Goal: Transaction & Acquisition: Download file/media

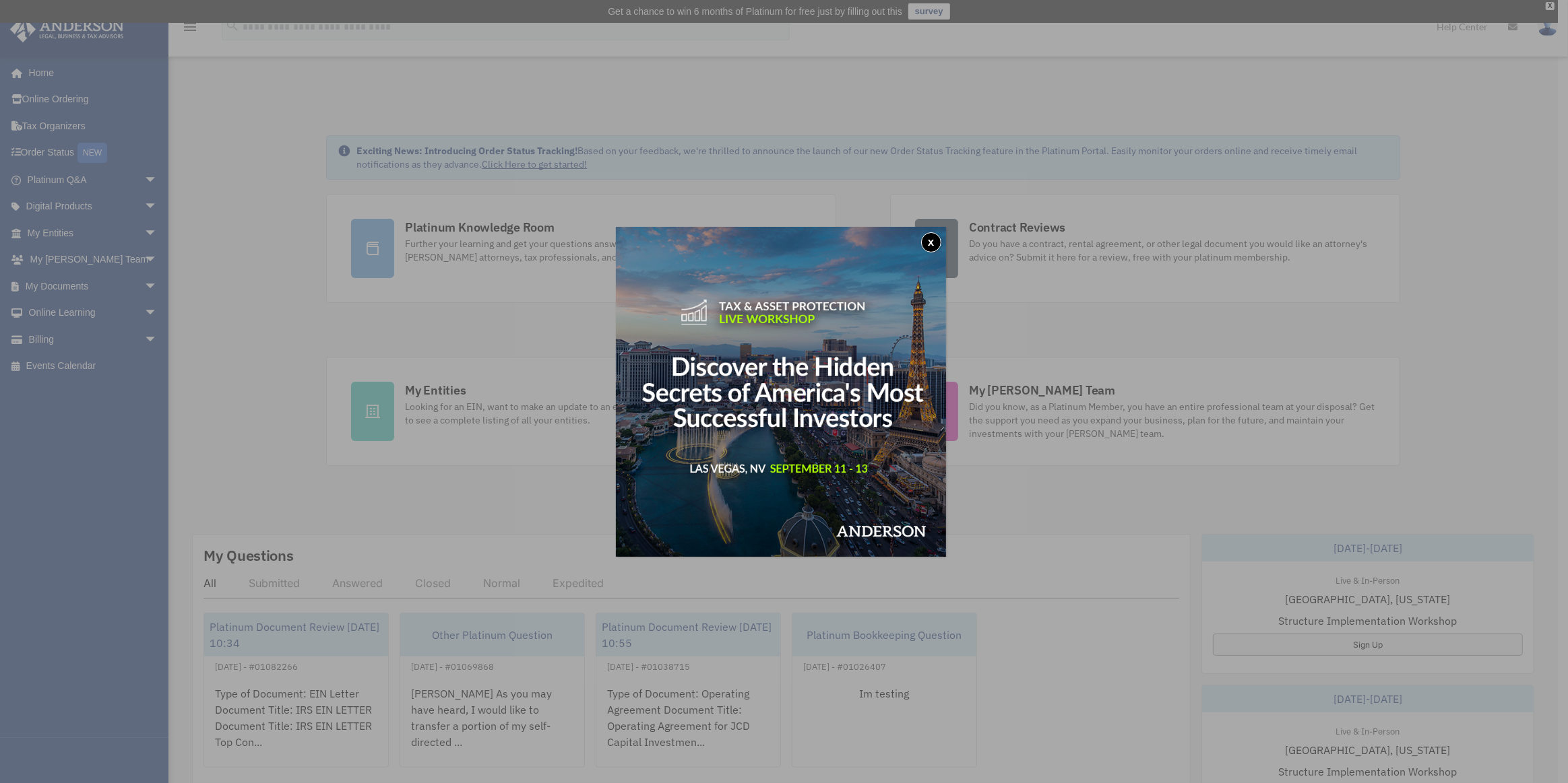
click at [934, 240] on button "x" at bounding box center [931, 242] width 20 height 20
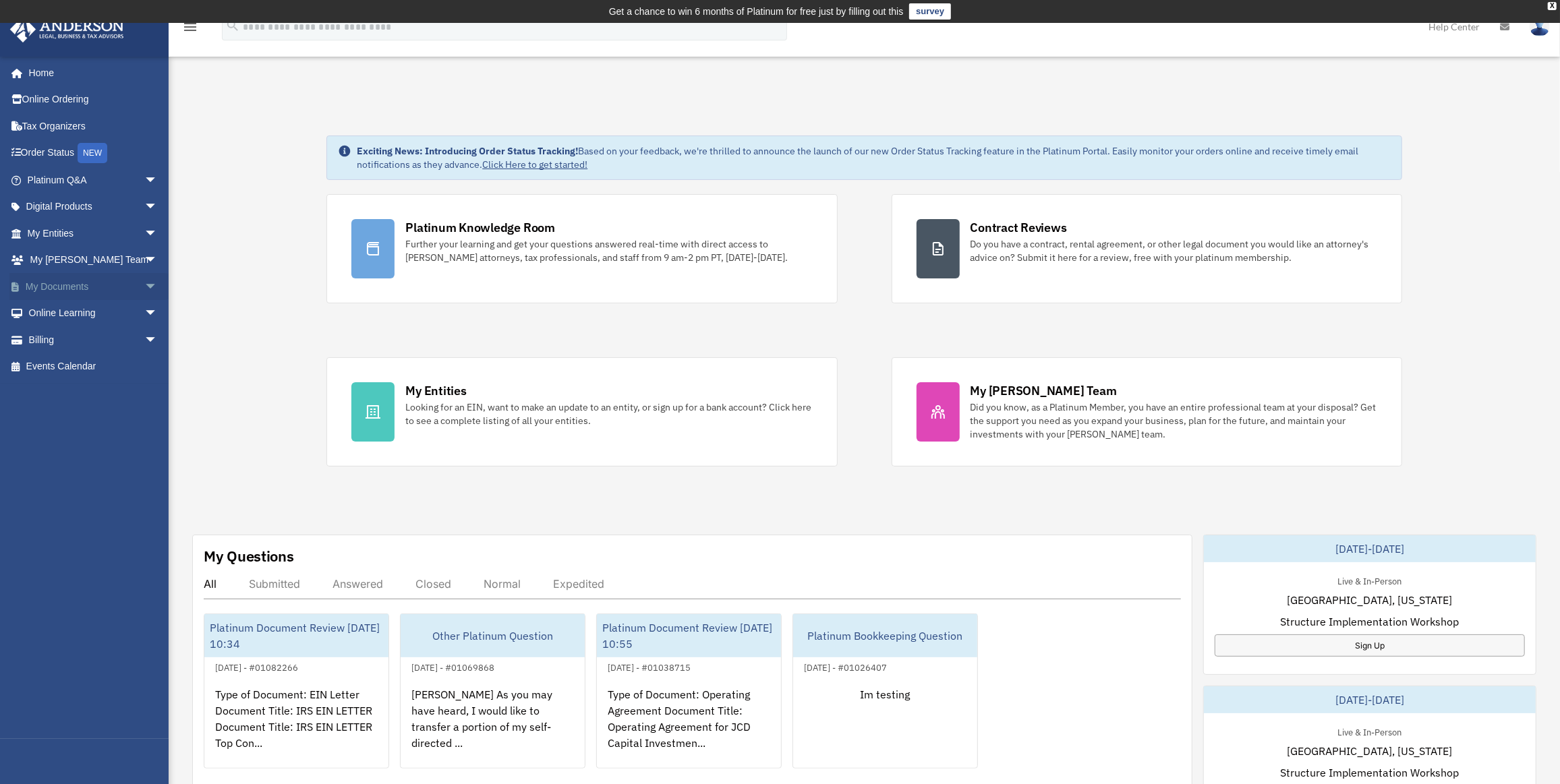
click at [144, 280] on span "arrow_drop_down" at bounding box center [158, 287] width 27 height 28
click at [87, 369] on link "Forms Library" at bounding box center [98, 367] width 160 height 27
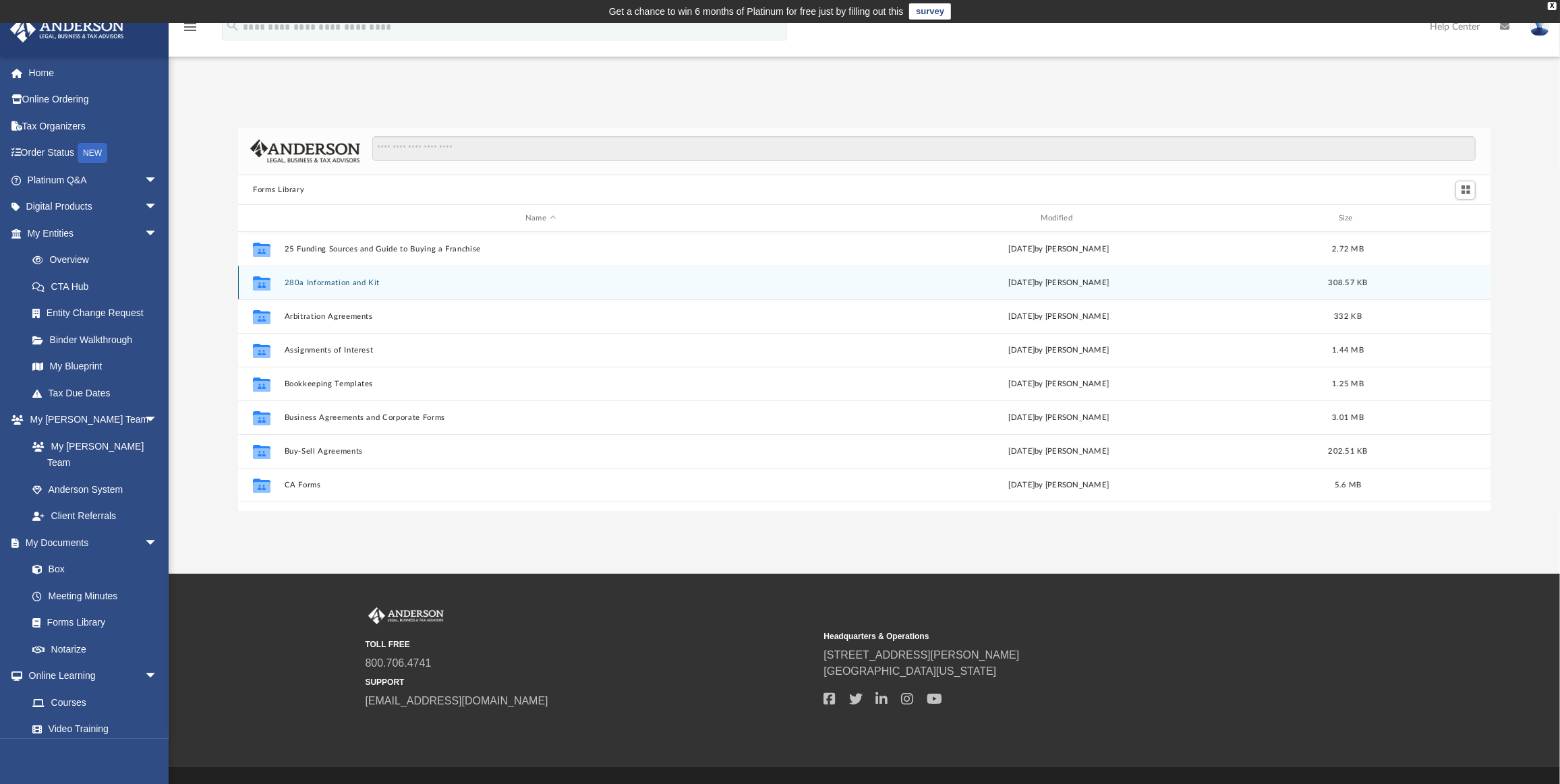
scroll to position [297, 1243]
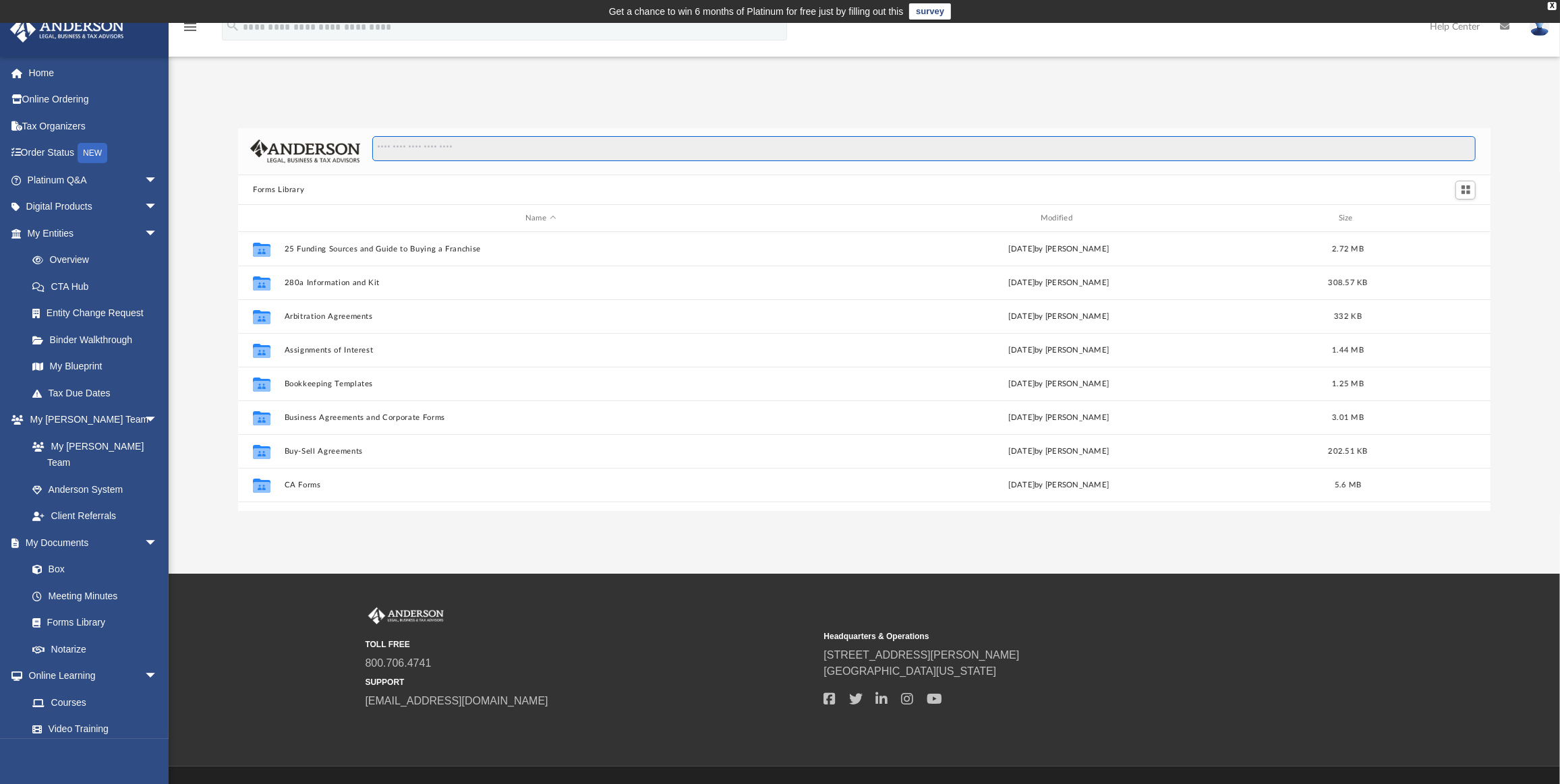
click at [496, 160] on input "Search files and folders" at bounding box center [923, 149] width 1103 height 26
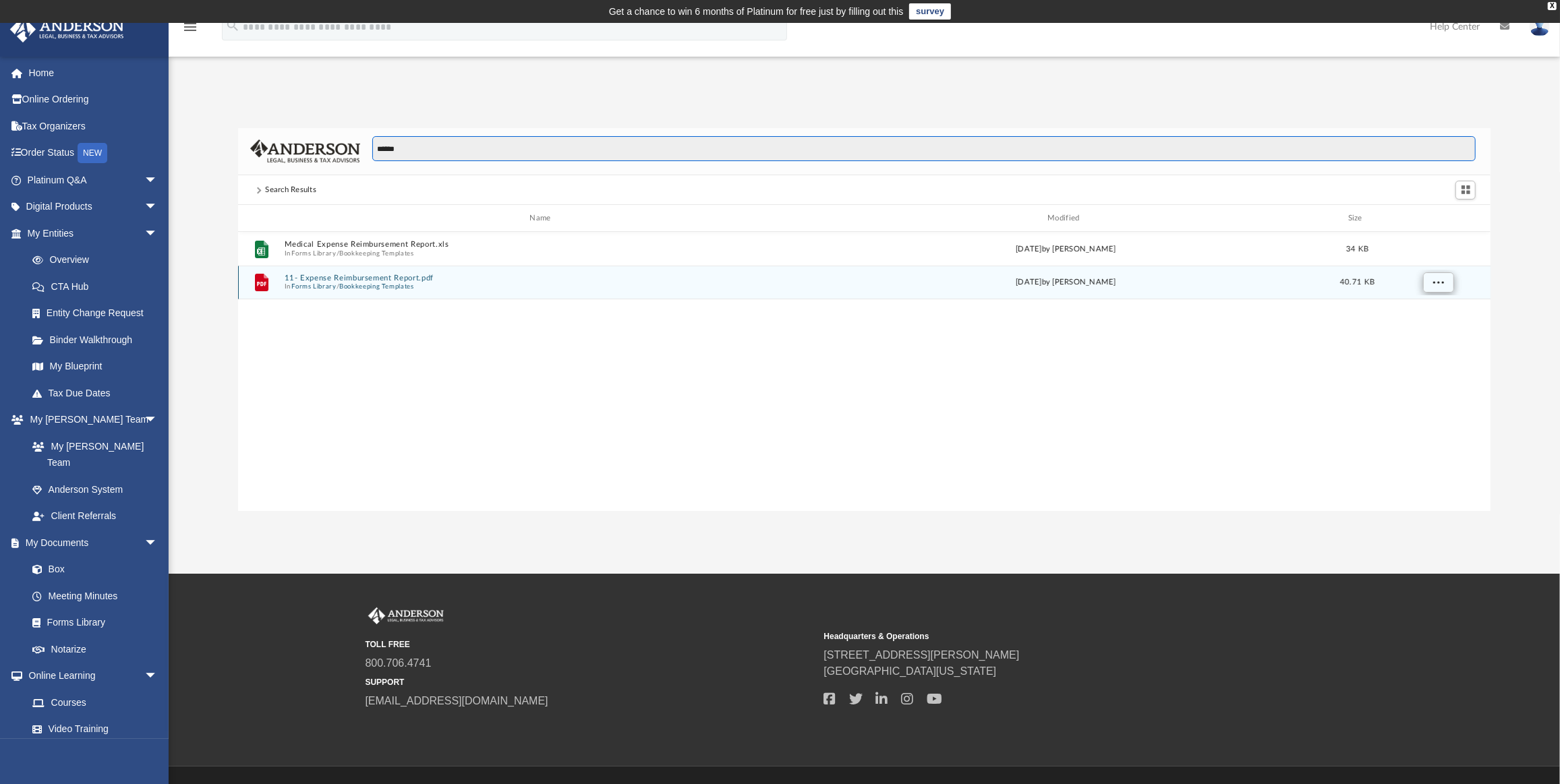
type input "******"
click at [1438, 283] on span "More options" at bounding box center [1439, 282] width 11 height 8
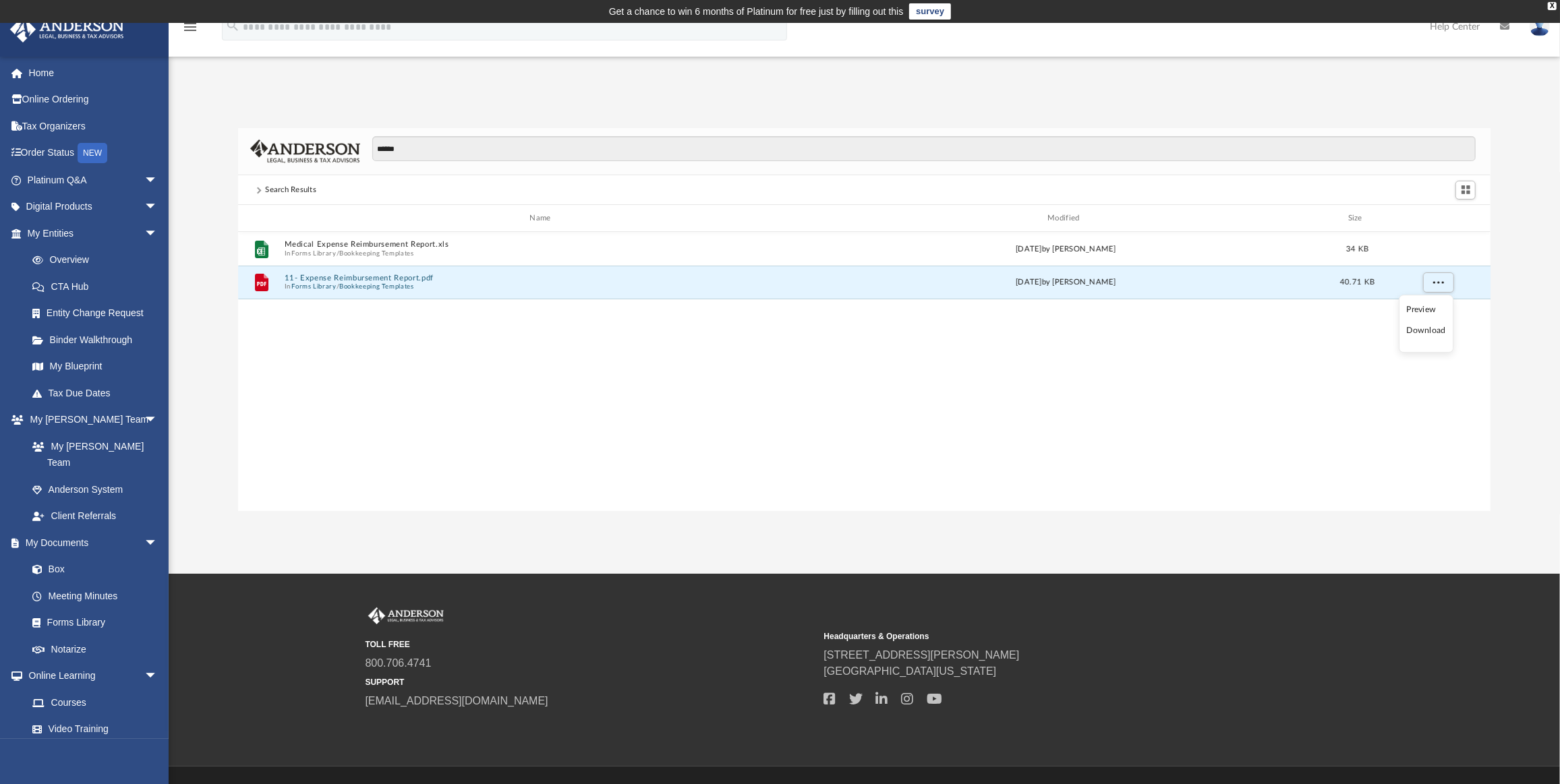
click at [1433, 330] on li "Download" at bounding box center [1427, 331] width 39 height 14
